Goal: Check status: Check status

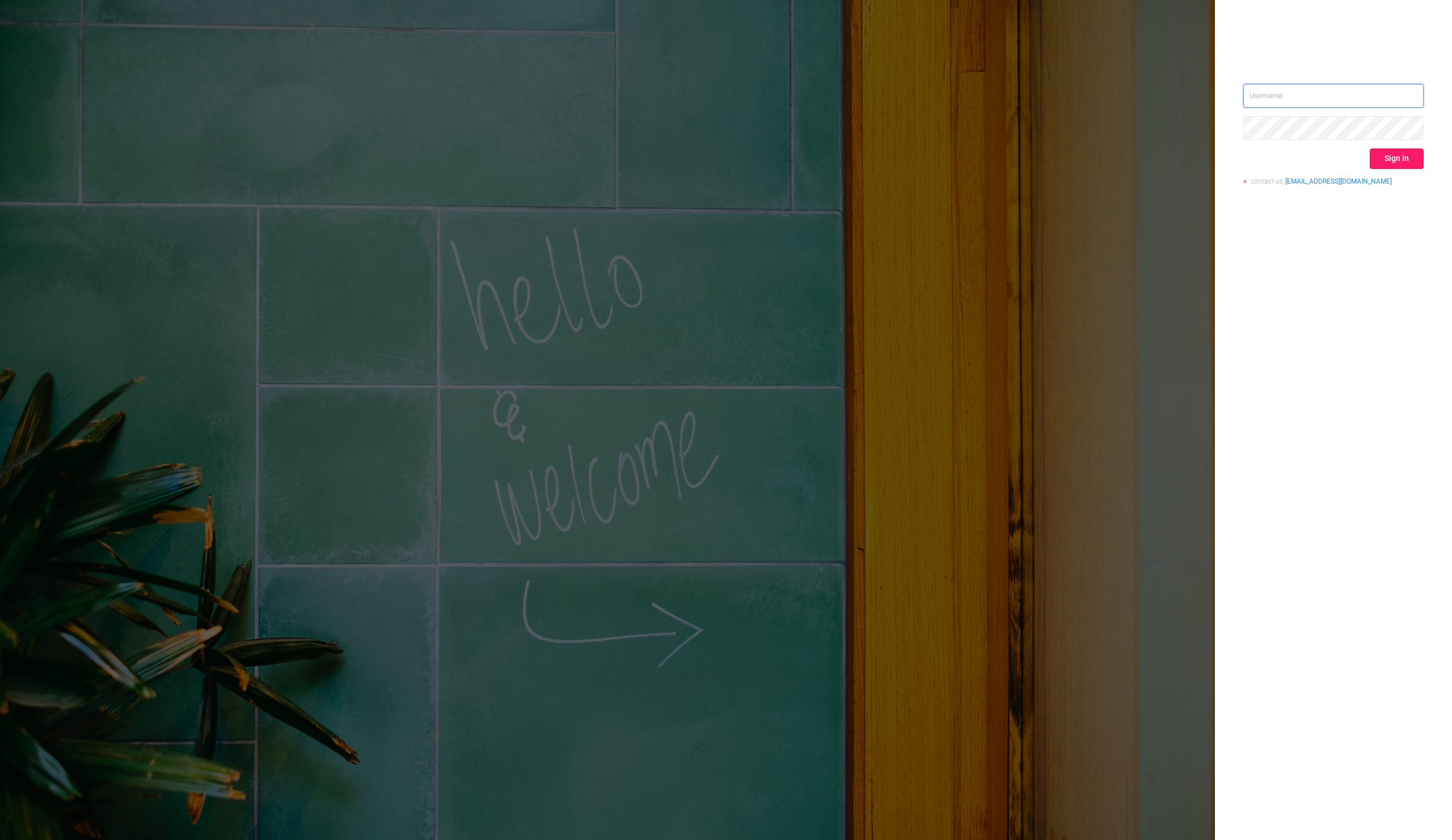
type input "[EMAIL_ADDRESS][DOMAIN_NAME]"
click at [1378, 150] on button "Sign in" at bounding box center [1397, 159] width 54 height 21
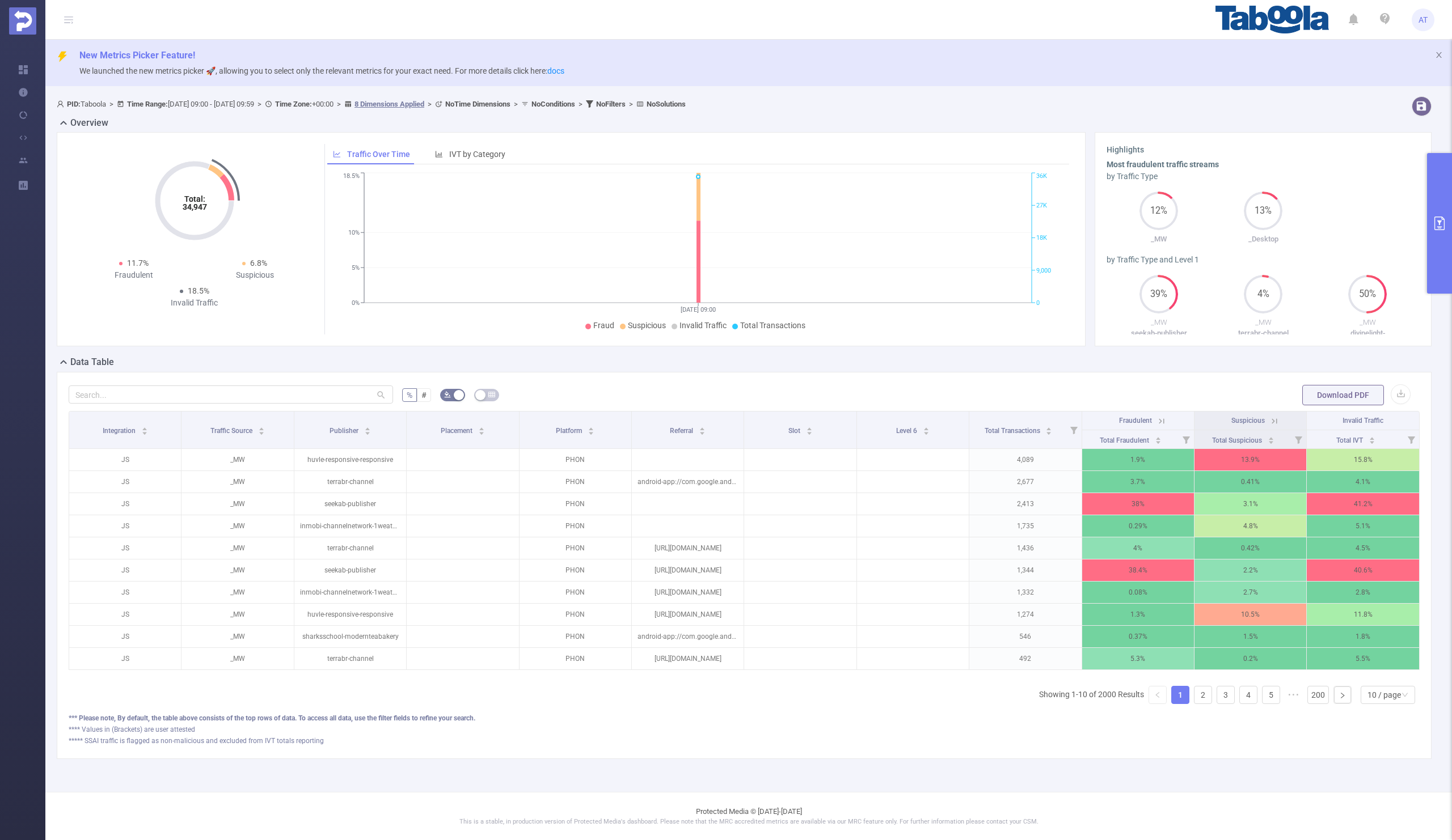
click at [1446, 234] on button "primary" at bounding box center [1440, 223] width 25 height 140
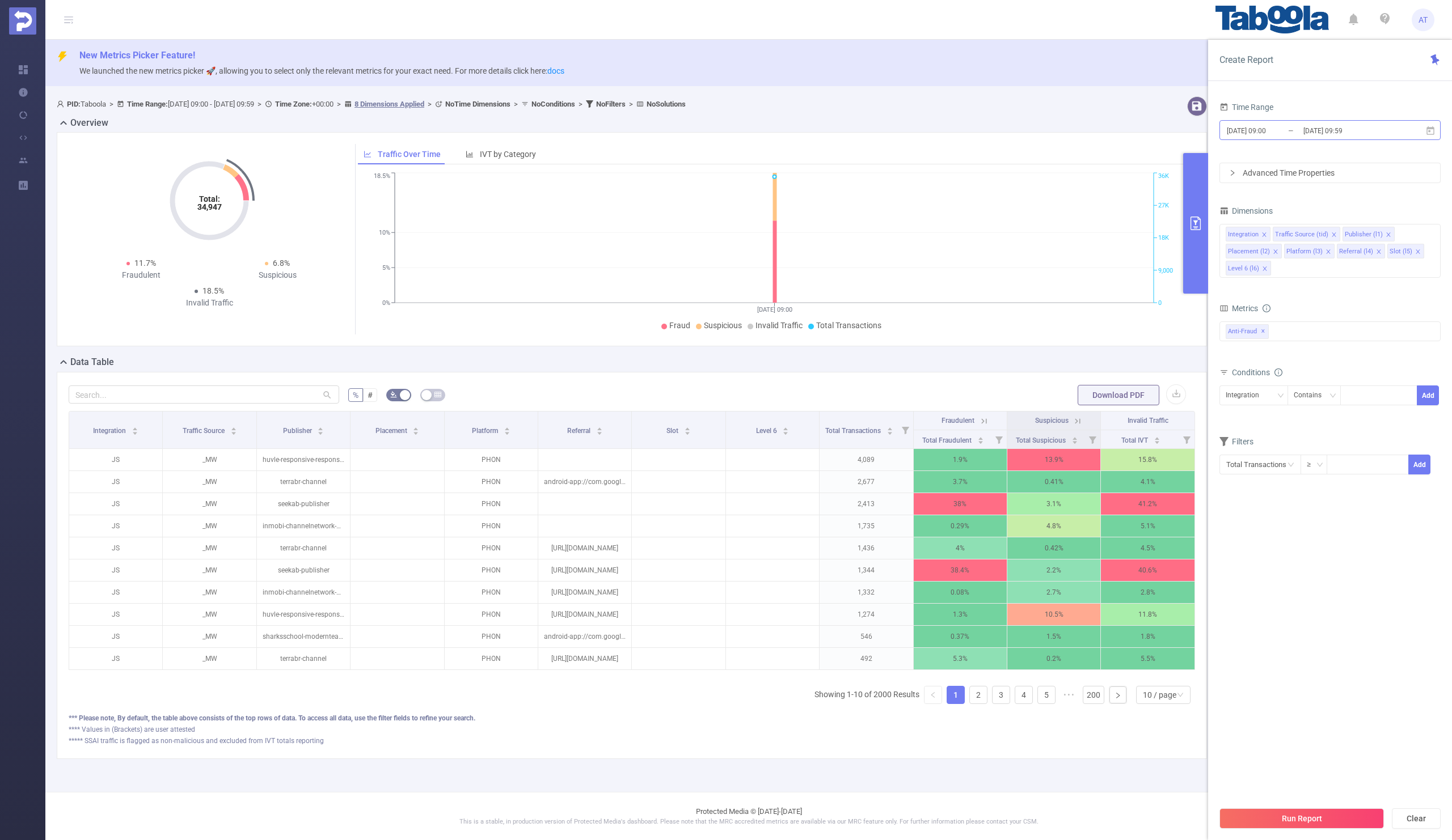
click at [1294, 130] on input "[DATE] 09:00" at bounding box center [1272, 131] width 92 height 15
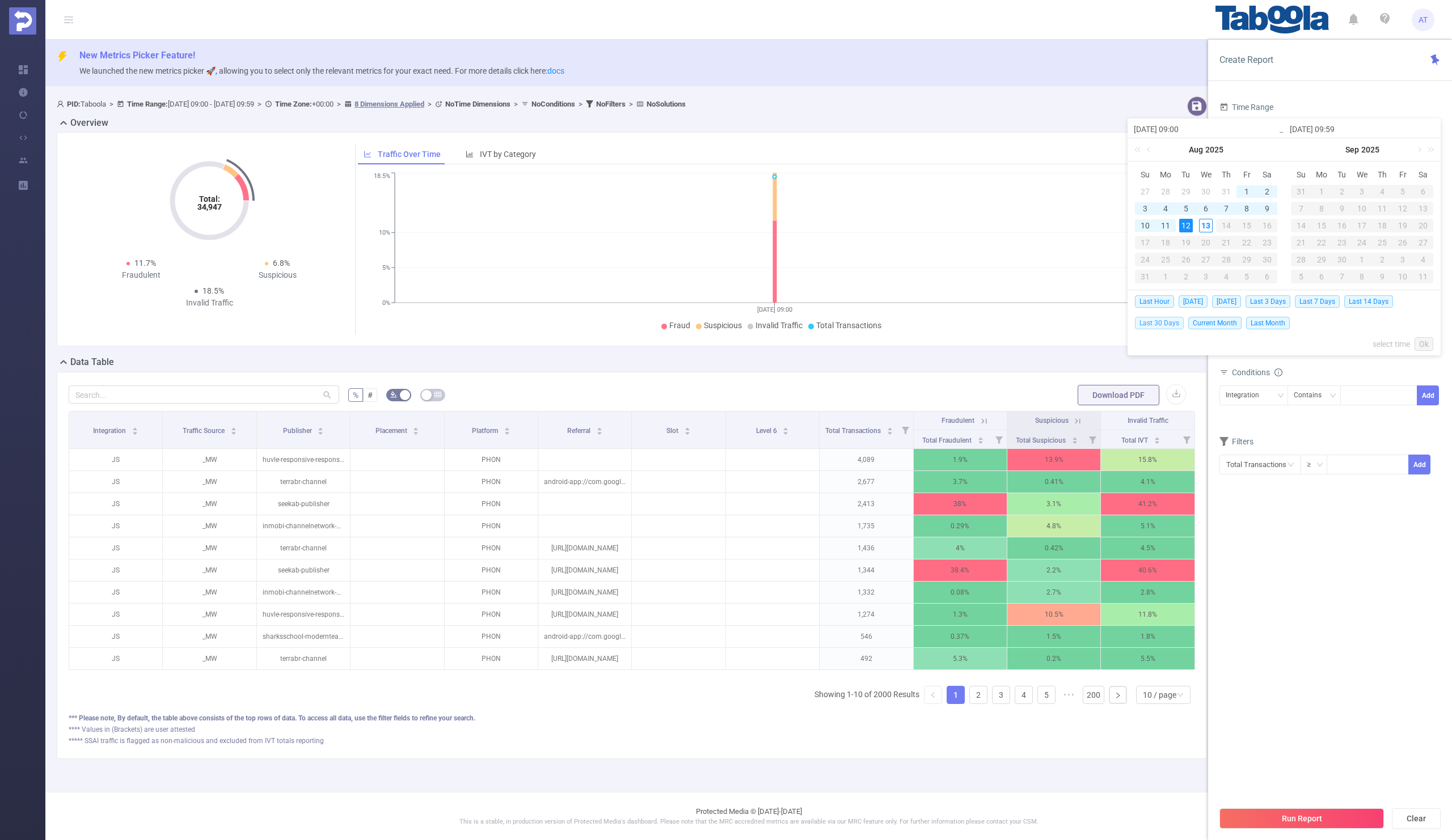
click at [1151, 322] on span "Last 30 Days" at bounding box center [1159, 323] width 49 height 12
type input "[DATE] 00:00"
type input "[DATE] 23:59"
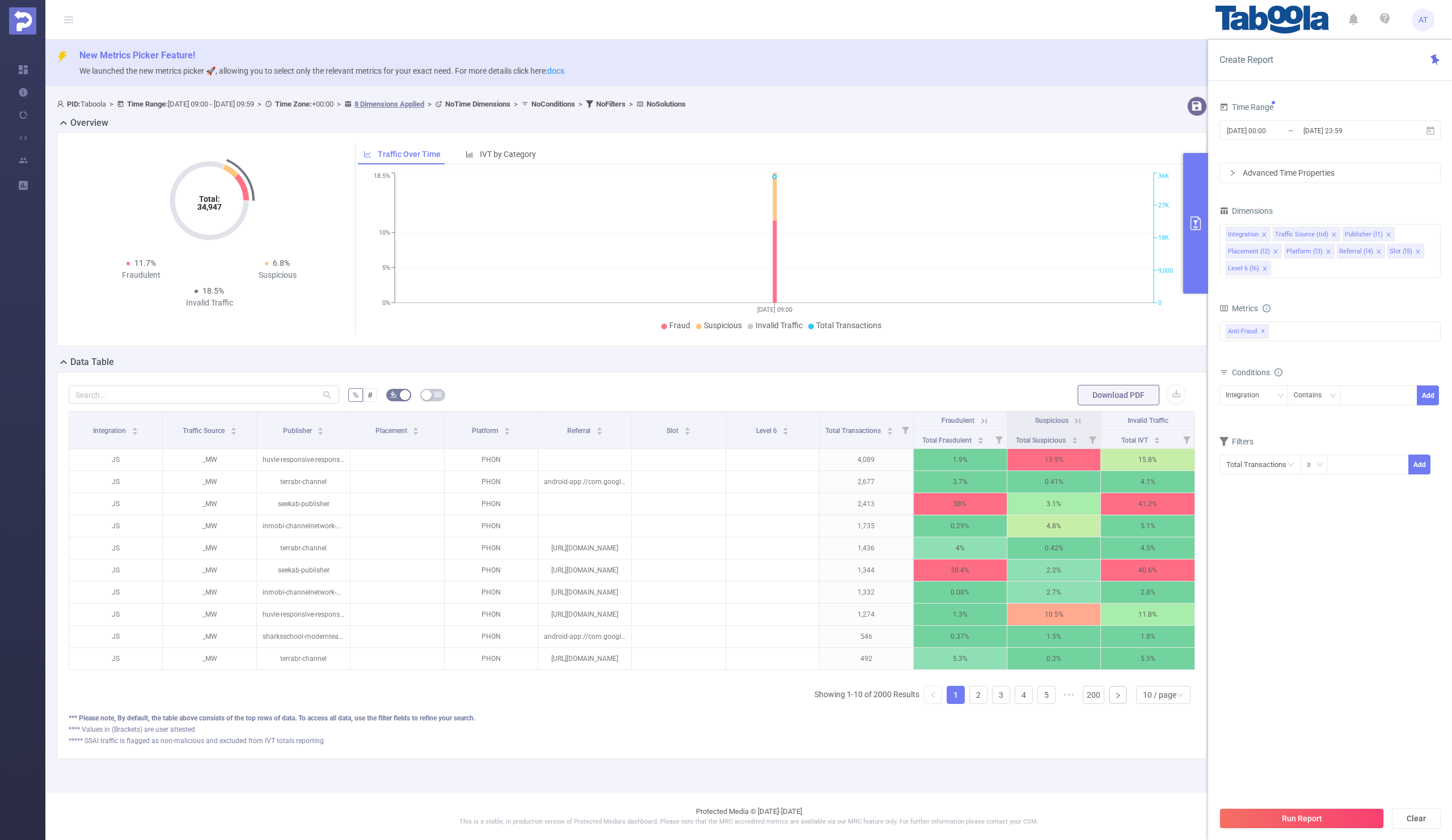
click at [1334, 102] on div "Time Range" at bounding box center [1330, 108] width 221 height 18
click at [1263, 233] on icon "icon: close" at bounding box center [1264, 235] width 4 height 4
click at [1287, 233] on icon "icon: close" at bounding box center [1287, 235] width 5 height 5
click at [1327, 233] on icon "icon: close" at bounding box center [1330, 235] width 5 height 5
click at [1325, 235] on icon "icon: close" at bounding box center [1325, 235] width 5 height 5
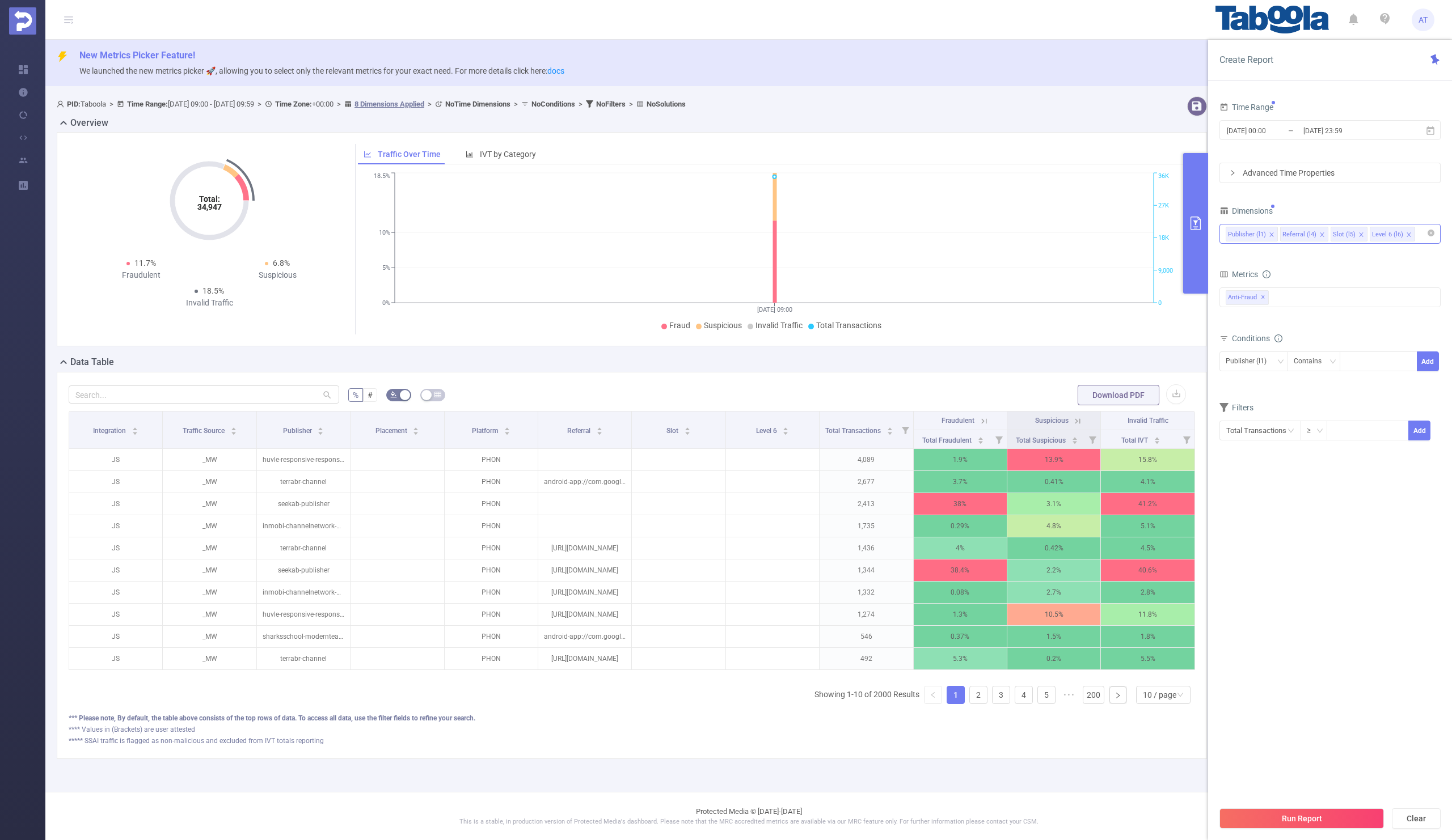
click at [1322, 235] on icon "icon: close" at bounding box center [1322, 235] width 5 height 5
click at [1312, 235] on li "Slot (l5)" at bounding box center [1299, 234] width 37 height 15
click at [1308, 233] on icon "icon: close" at bounding box center [1311, 235] width 5 height 5
click at [1334, 207] on div "Dimensions" at bounding box center [1330, 212] width 221 height 18
click at [1256, 362] on div "Publisher (l1)" at bounding box center [1250, 361] width 49 height 18
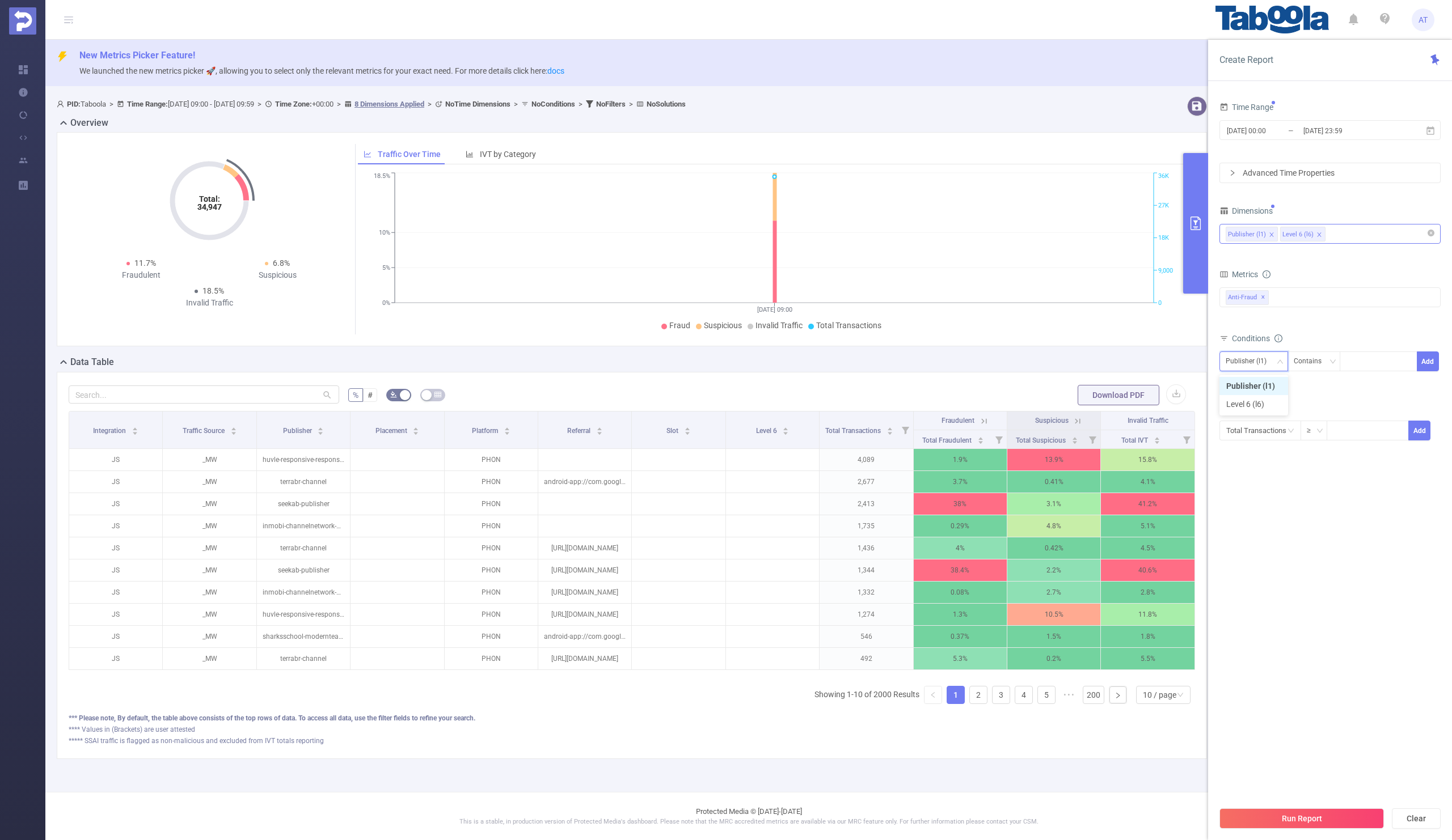
click at [1252, 387] on li "Publisher (l1)" at bounding box center [1254, 386] width 68 height 18
click at [1262, 298] on span "✕" at bounding box center [1263, 298] width 5 height 14
click at [1244, 294] on div at bounding box center [1330, 296] width 221 height 18
click at [1240, 325] on span at bounding box center [1238, 322] width 9 height 9
click at [1327, 266] on form "Dimensions Publisher (l1) Level 6 (l6) Metrics Total Fraudulent Bot/Virus Hosti…" at bounding box center [1330, 329] width 221 height 253
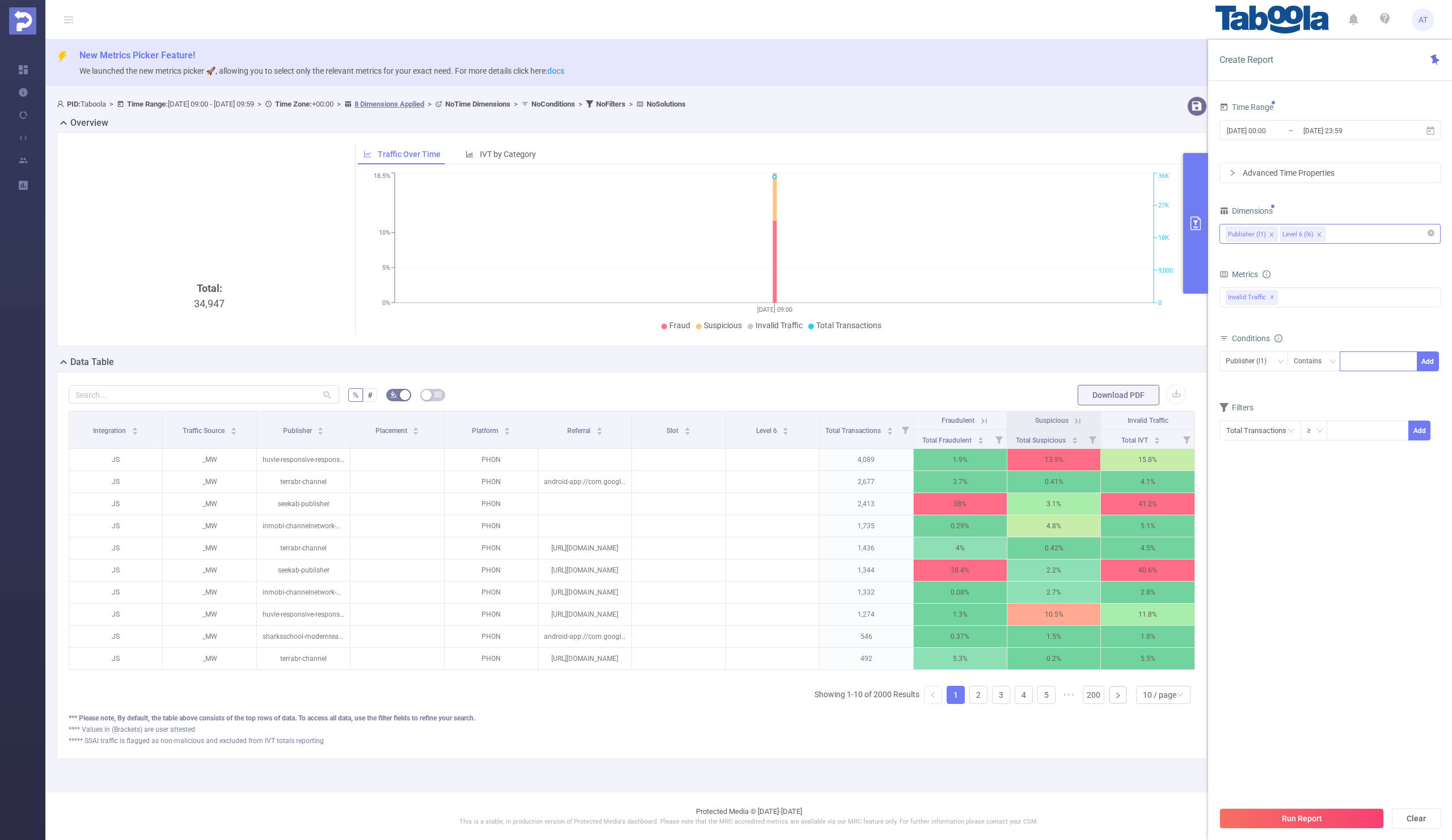
click at [1358, 364] on div at bounding box center [1378, 361] width 65 height 18
paste input "sepgamesonline"
type input "sepgamesonline"
click at [1427, 361] on button "Add" at bounding box center [1428, 361] width 22 height 20
click at [1343, 403] on div "Conditions Level 6 (l6) Contains Add Publisher (l1) Contains 'sepgamesonline'" at bounding box center [1330, 368] width 221 height 75
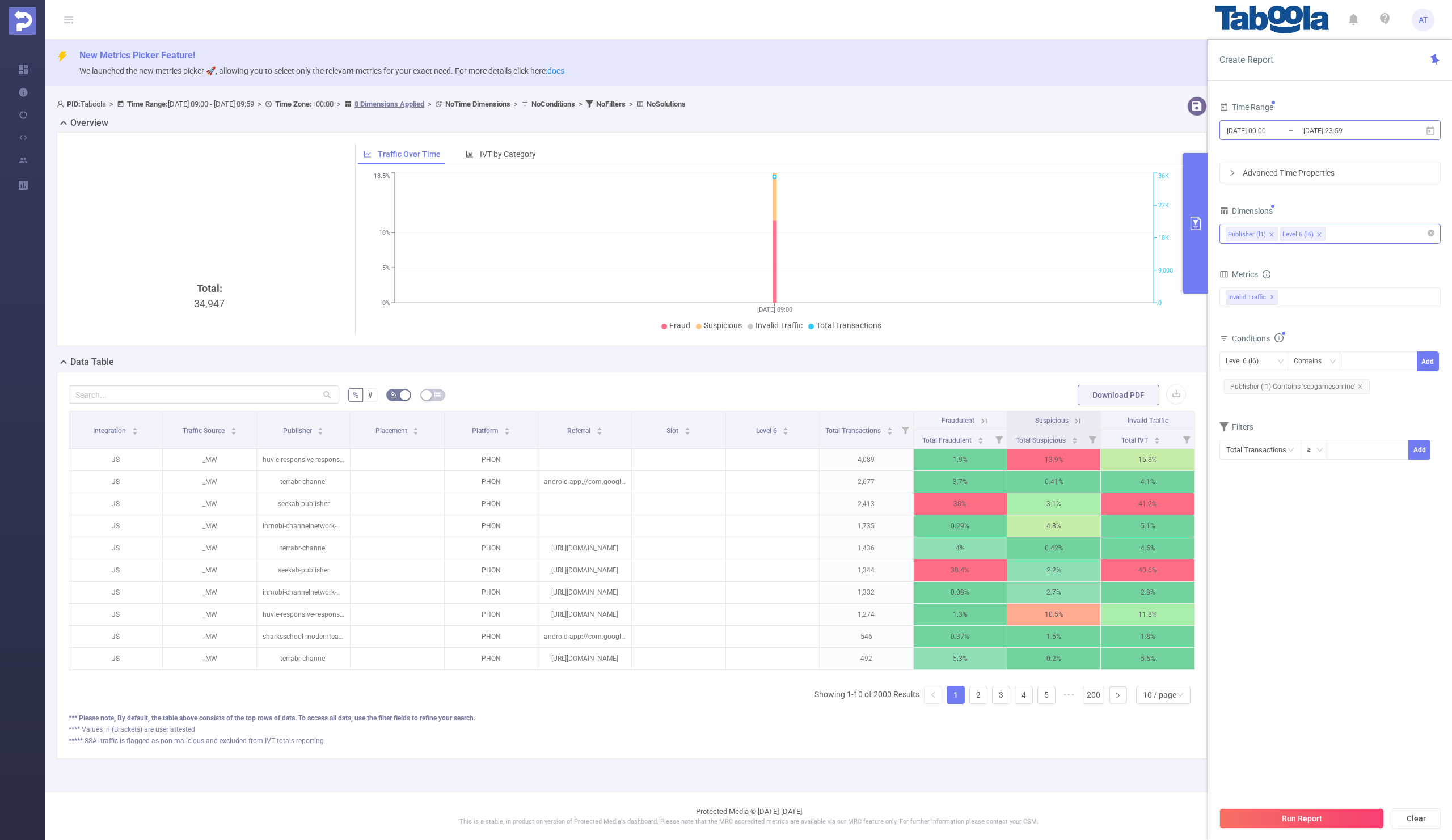
click at [1300, 127] on input "[DATE] 00:00" at bounding box center [1272, 131] width 92 height 15
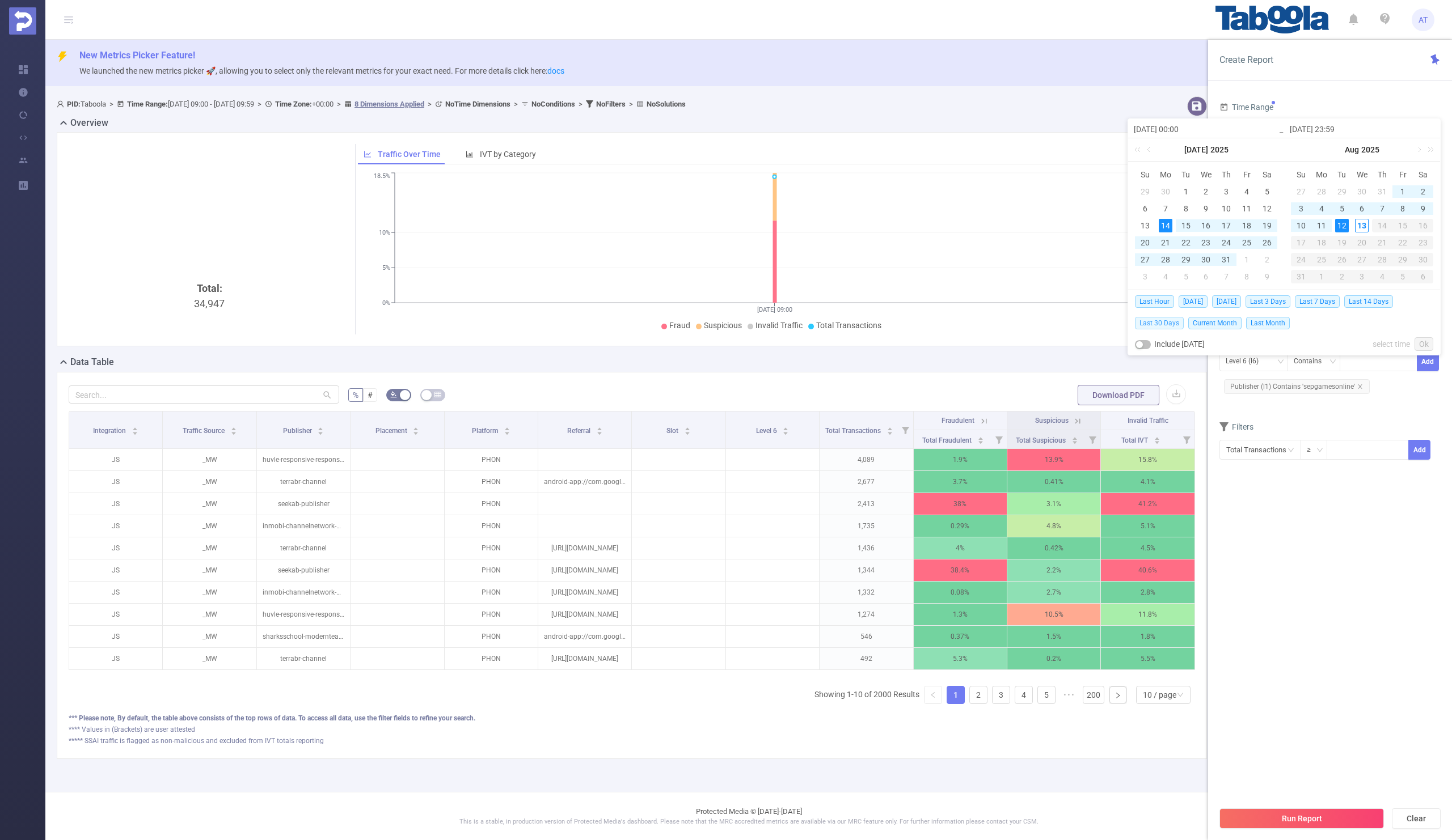
click at [1153, 322] on span "Last 30 Days" at bounding box center [1159, 323] width 49 height 12
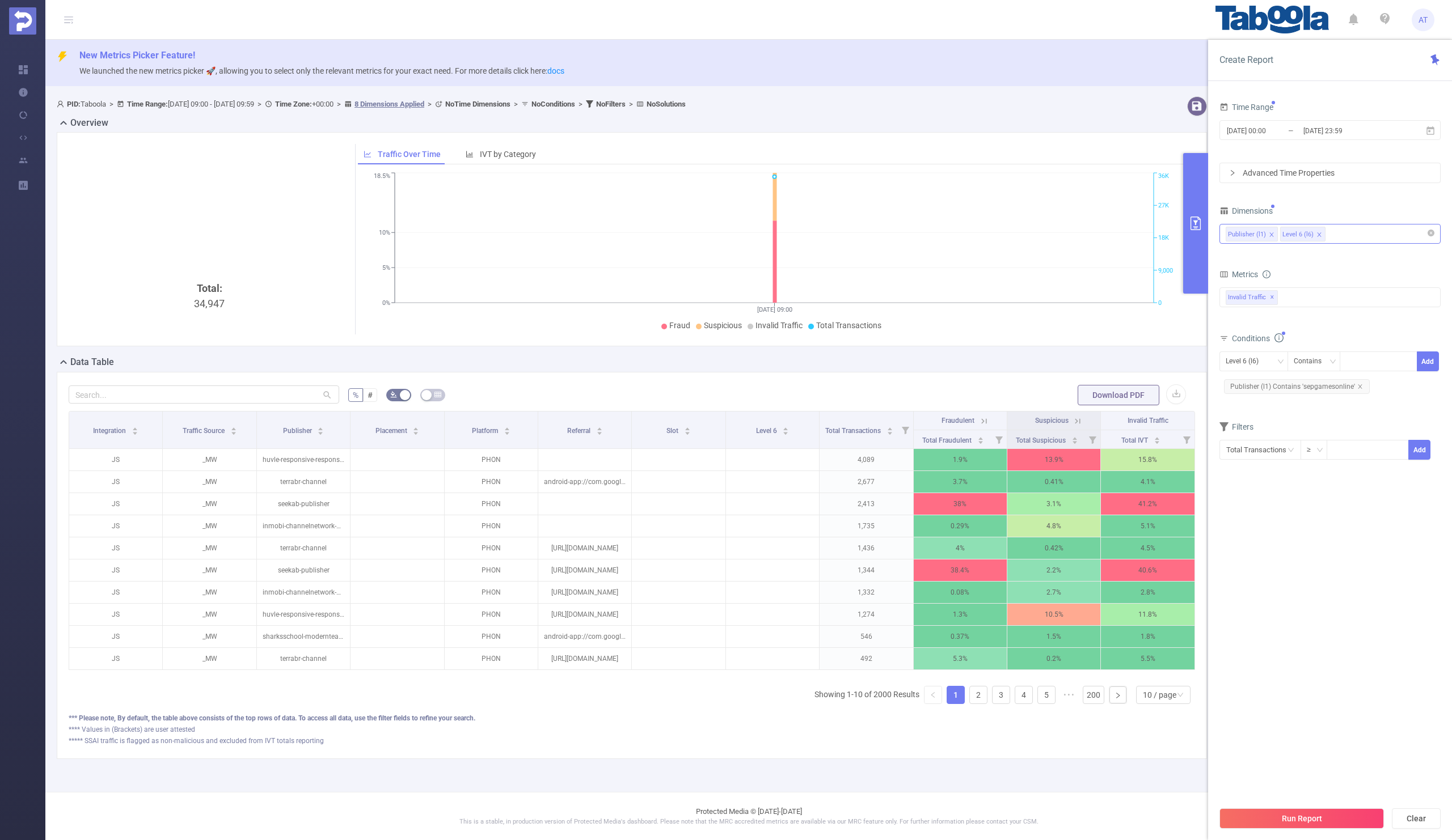
click at [1269, 563] on section "Time Range [DATE] 00:00 _ [DATE] 23:59 Advanced Time Properties Dimensions Publ…" at bounding box center [1330, 450] width 221 height 701
click at [1264, 819] on button "Run Report" at bounding box center [1302, 819] width 164 height 21
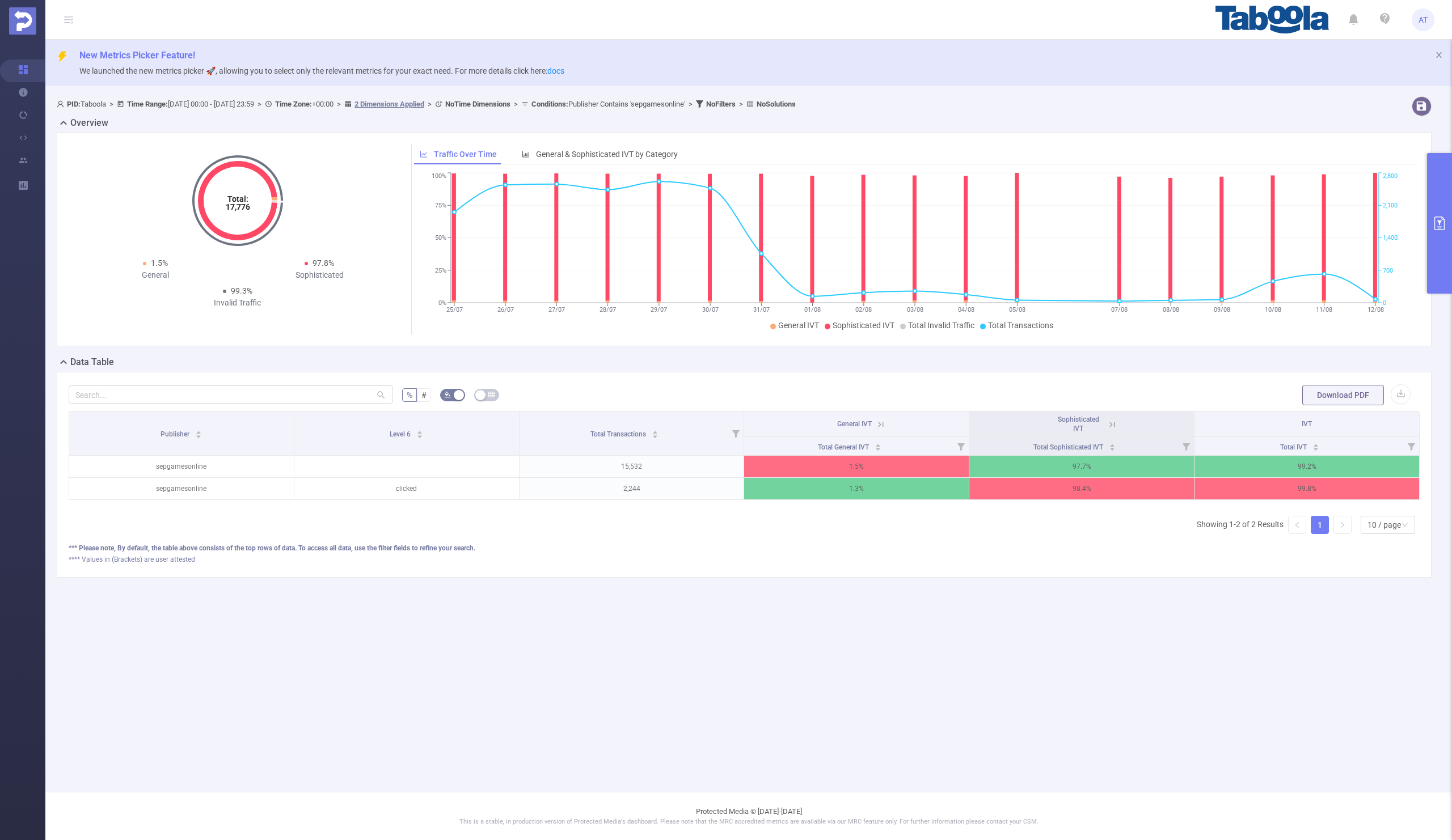
click at [1109, 424] on icon at bounding box center [1112, 424] width 10 height 10
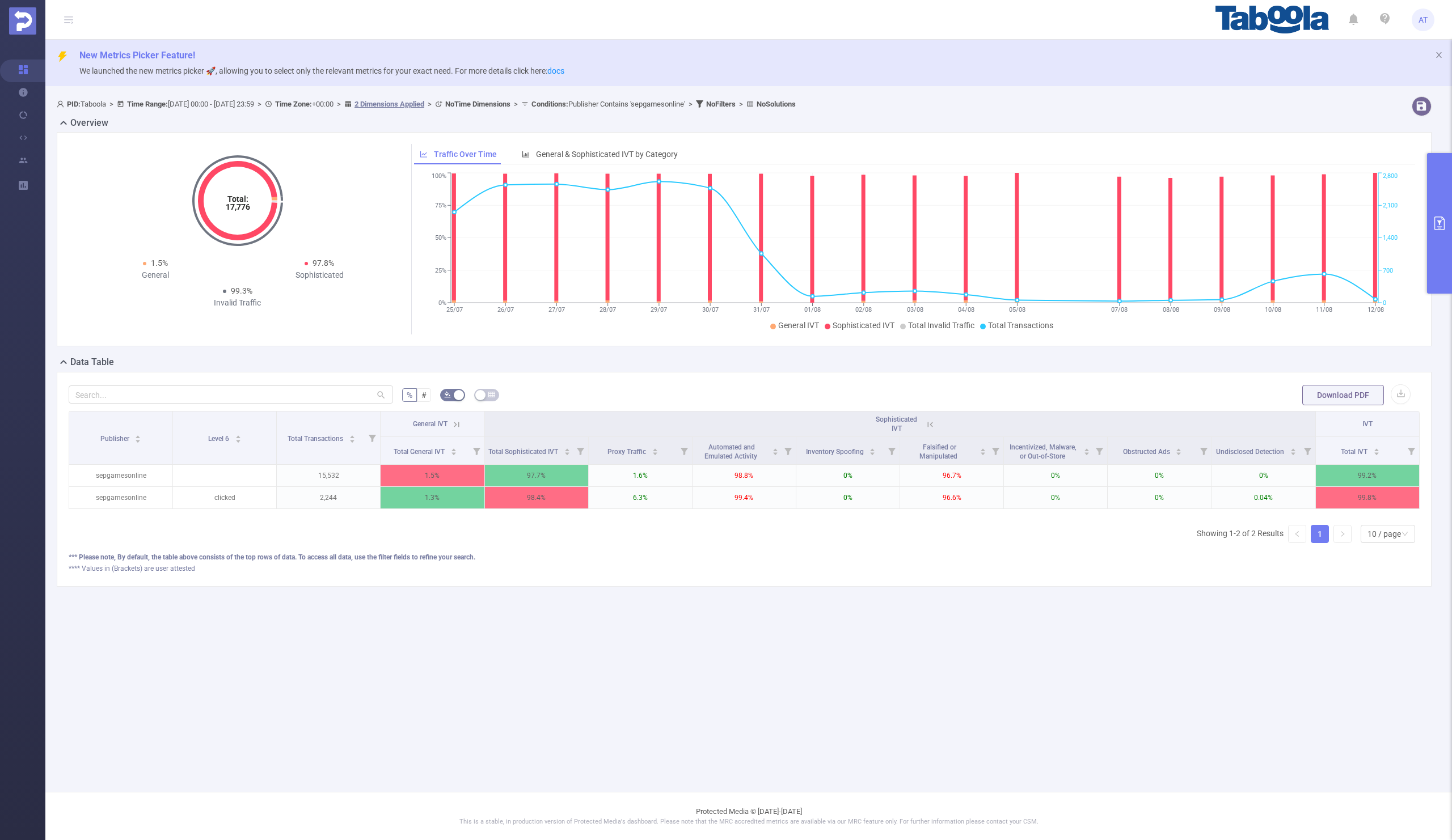
click at [454, 424] on icon at bounding box center [456, 424] width 10 height 10
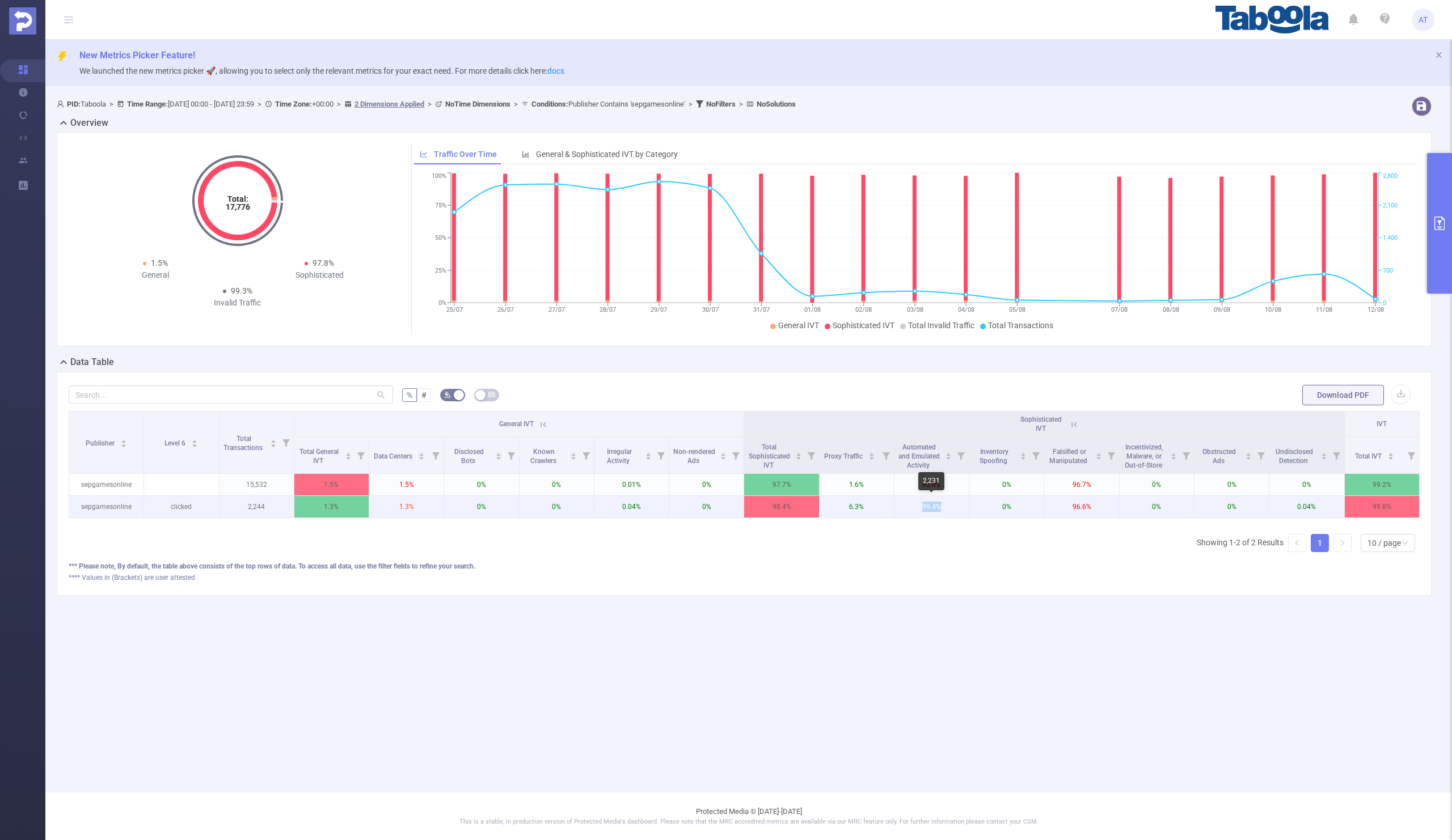
drag, startPoint x: 955, startPoint y: 507, endPoint x: 916, endPoint y: 507, distance: 39.0
click at [916, 507] on p "99.4%" at bounding box center [931, 507] width 74 height 21
drag, startPoint x: 1095, startPoint y: 508, endPoint x: 1058, endPoint y: 508, distance: 37.0
click at [1058, 508] on p "96.6%" at bounding box center [1081, 507] width 74 height 21
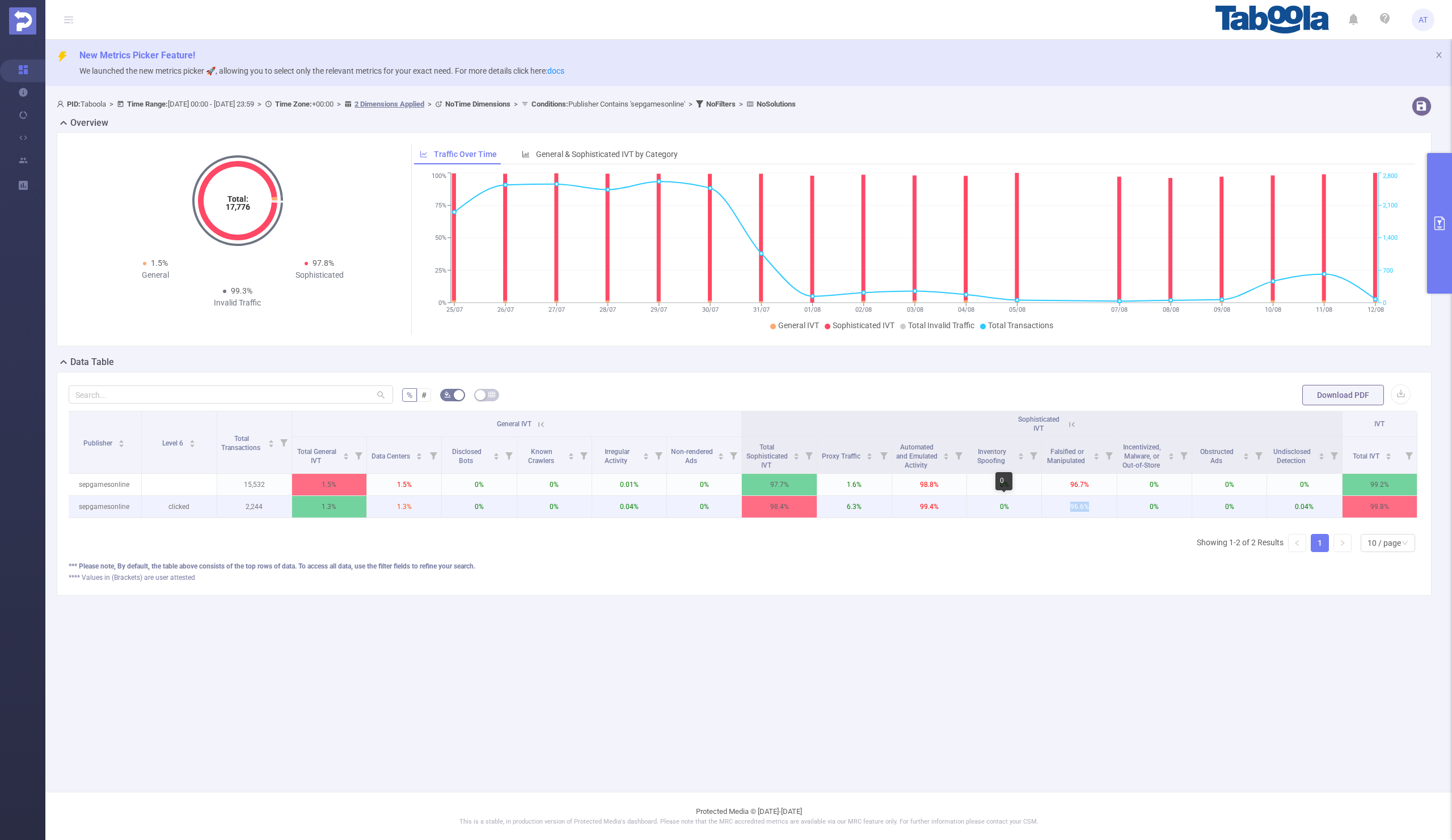
click at [983, 509] on p "0%" at bounding box center [1004, 507] width 74 height 21
click at [961, 509] on p "99.4%" at bounding box center [929, 507] width 74 height 21
